Goal: Navigation & Orientation: Find specific page/section

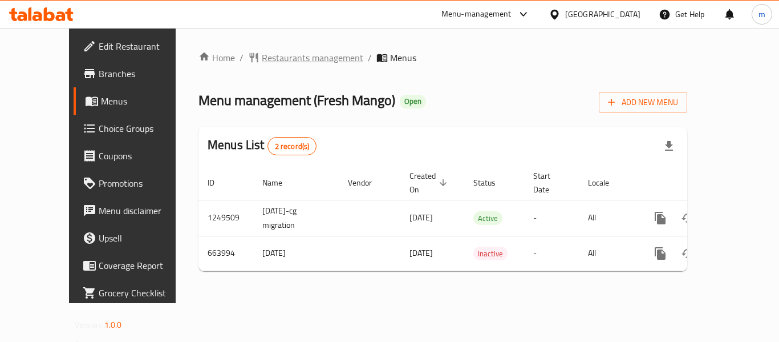
drag, startPoint x: 0, startPoint y: 0, endPoint x: 256, endPoint y: 62, distance: 263.4
click at [262, 62] on span "Restaurants management" at bounding box center [313, 58] width 102 height 14
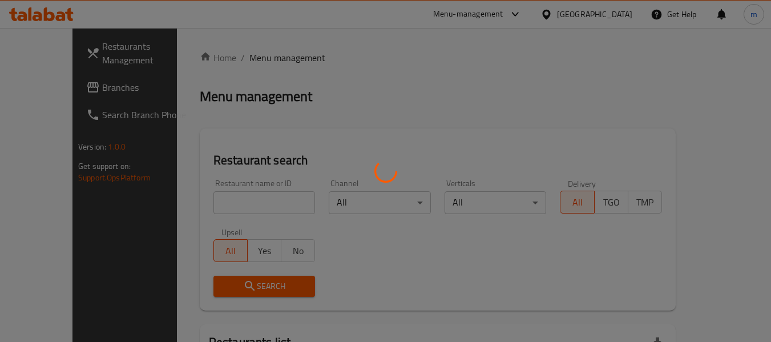
click at [45, 95] on div at bounding box center [385, 171] width 771 height 342
click at [58, 90] on div at bounding box center [385, 171] width 771 height 342
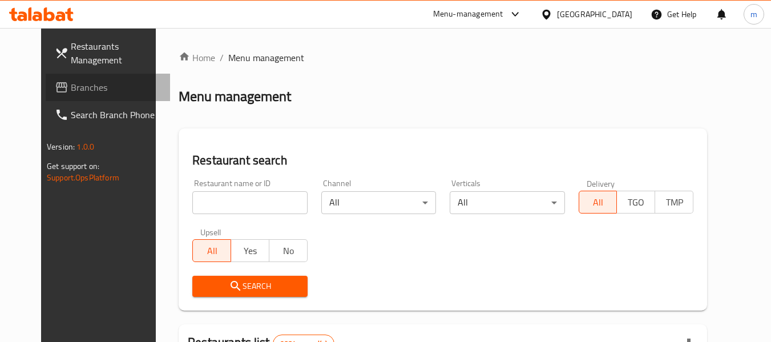
click at [71, 90] on span "Branches" at bounding box center [116, 87] width 90 height 14
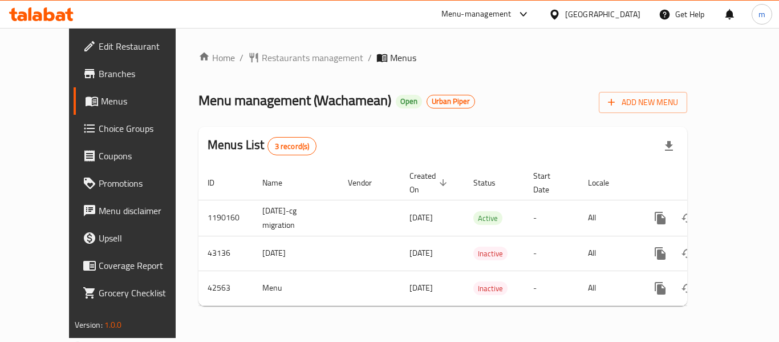
click at [484, 79] on div "Home / Restaurants management / Menus Menu management ( Wachamean ) Open Urban …" at bounding box center [443, 183] width 489 height 264
